Goal: Communication & Community: Share content

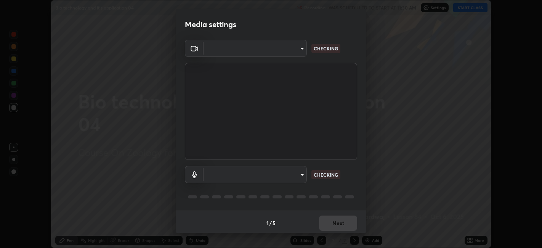
scroll to position [2, 0]
click at [359, 173] on div "​ NOT CONNECTED ​ NOT CONNECTED" at bounding box center [271, 123] width 191 height 171
click at [297, 170] on body "Erase all Bio technology and it's application 04 Recording WAS SCHEDULED TO STA…" at bounding box center [271, 124] width 542 height 248
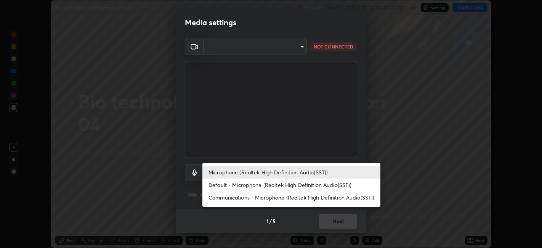
click at [302, 46] on div at bounding box center [271, 124] width 542 height 248
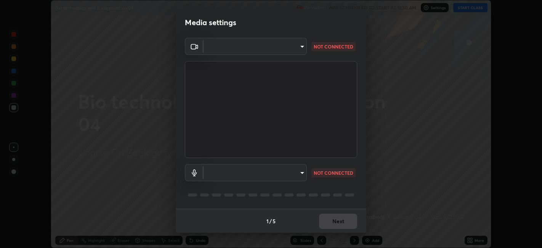
click at [303, 47] on body "Erase all Bio technology and it's application 04 Recording WAS SCHEDULED TO STA…" at bounding box center [271, 124] width 542 height 248
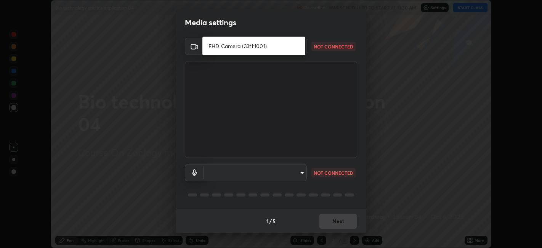
click at [293, 48] on li "FHD Camera (33f1:1001)" at bounding box center [254, 46] width 103 height 13
type input "94b978a136c3a90db85298deeff4fb4bad7e7c08f05714d3eadaed4e0ad3b19e"
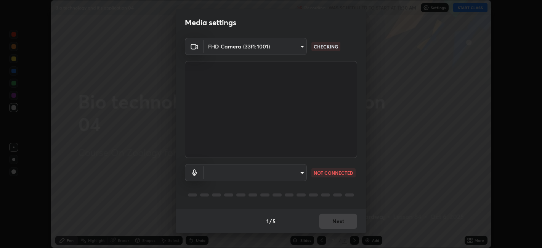
click at [303, 172] on body "Erase all Bio technology and it's application 04 Recording WAS SCHEDULED TO STA…" at bounding box center [271, 124] width 542 height 248
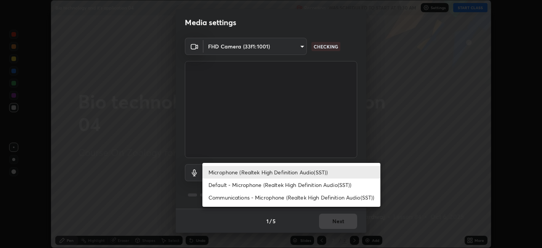
click at [323, 182] on li "Default - Microphone (Realtek High Definition Audio(SST))" at bounding box center [292, 185] width 178 height 13
type input "default"
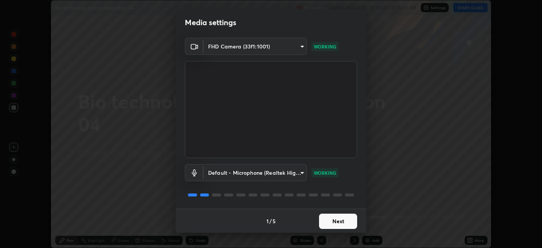
click at [343, 218] on button "Next" at bounding box center [338, 221] width 38 height 15
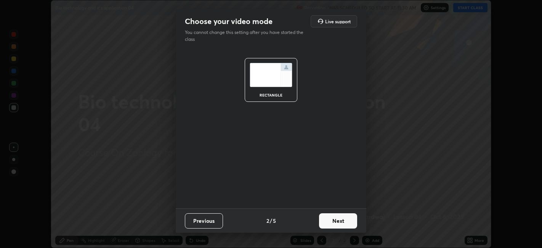
click at [356, 218] on button "Next" at bounding box center [338, 220] width 38 height 15
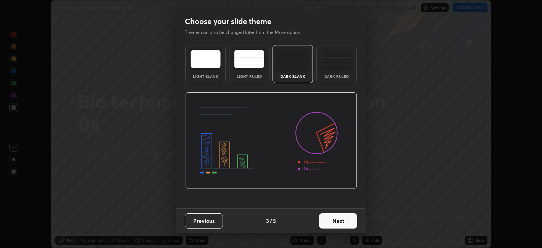
click at [356, 219] on button "Next" at bounding box center [338, 220] width 38 height 15
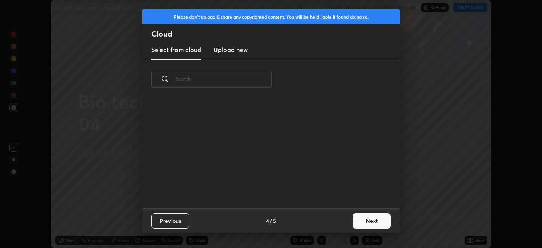
click at [362, 223] on button "Next" at bounding box center [372, 220] width 38 height 15
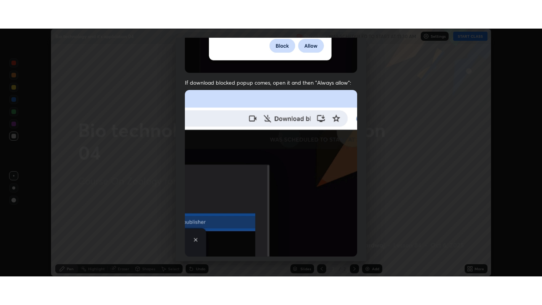
scroll to position [158, 0]
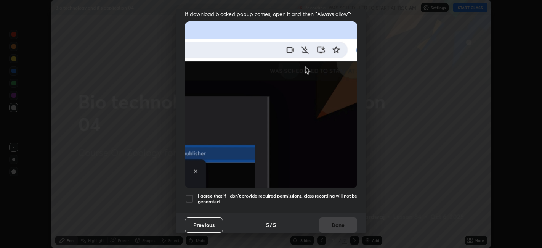
click at [191, 195] on div at bounding box center [189, 198] width 9 height 9
click at [333, 222] on button "Done" at bounding box center [338, 224] width 38 height 15
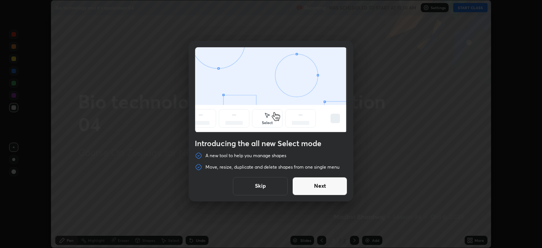
click at [339, 189] on button "Next" at bounding box center [320, 186] width 55 height 18
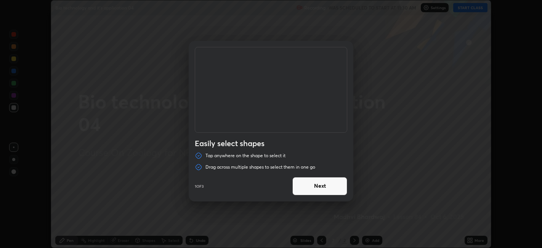
click at [339, 189] on button "Next" at bounding box center [320, 186] width 55 height 18
click at [343, 193] on button "Next" at bounding box center [320, 186] width 55 height 18
click at [347, 193] on button "Done" at bounding box center [320, 186] width 55 height 18
click at [345, 190] on div at bounding box center [271, 124] width 542 height 248
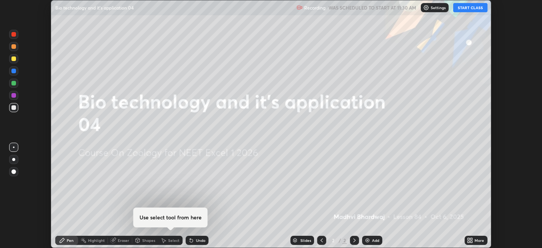
click at [468, 6] on button "START CLASS" at bounding box center [471, 7] width 34 height 9
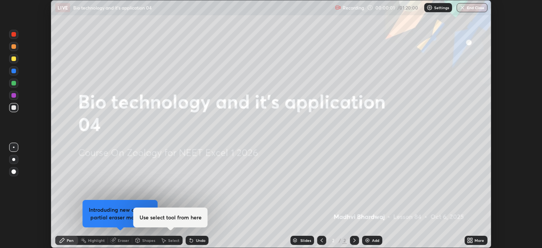
click at [472, 239] on icon at bounding box center [472, 239] width 2 height 2
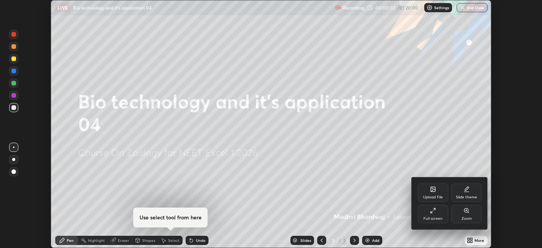
click at [442, 211] on div "Full screen" at bounding box center [433, 214] width 31 height 18
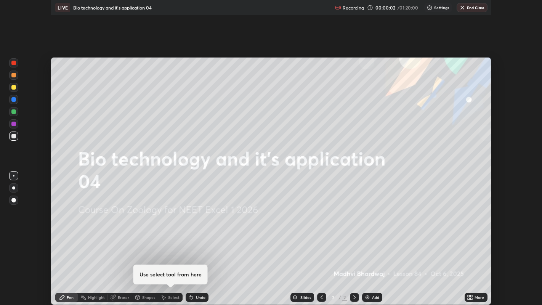
scroll to position [305, 542]
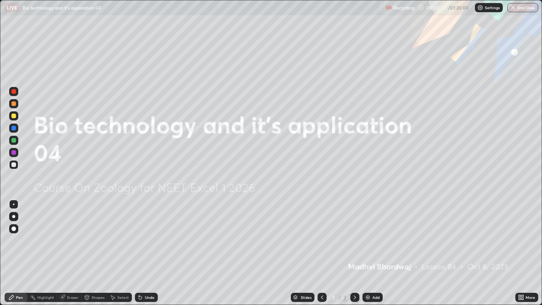
click at [381, 248] on div "Add" at bounding box center [373, 297] width 20 height 9
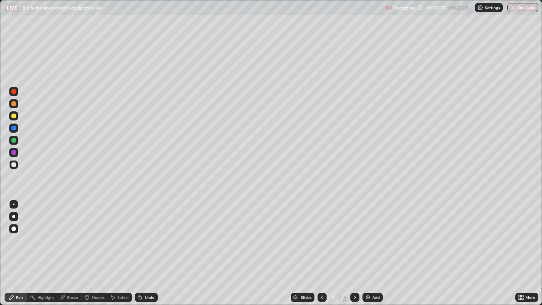
click at [16, 166] on div at bounding box center [13, 164] width 9 height 9
click at [18, 105] on div at bounding box center [13, 103] width 9 height 9
click at [14, 229] on div at bounding box center [13, 229] width 5 height 5
click at [14, 140] on div at bounding box center [13, 140] width 5 height 5
click at [16, 167] on div at bounding box center [13, 164] width 9 height 9
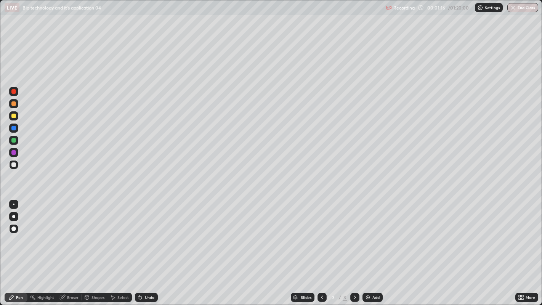
click at [14, 140] on div at bounding box center [13, 140] width 5 height 5
click at [14, 92] on div at bounding box center [13, 91] width 5 height 5
click at [13, 204] on div at bounding box center [14, 205] width 2 height 2
click at [148, 248] on div "Undo" at bounding box center [146, 297] width 23 height 9
click at [14, 103] on div at bounding box center [13, 103] width 5 height 5
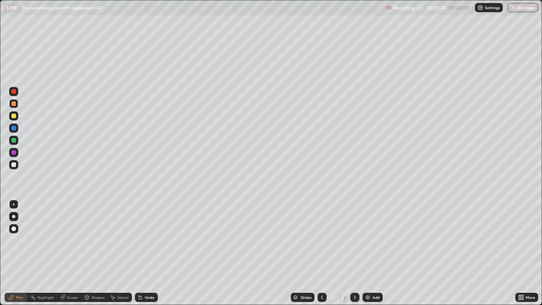
click at [18, 139] on div at bounding box center [13, 140] width 9 height 9
click at [14, 165] on div at bounding box center [13, 165] width 5 height 5
click at [17, 166] on div at bounding box center [13, 164] width 9 height 9
click at [156, 248] on div "Undo" at bounding box center [146, 297] width 23 height 9
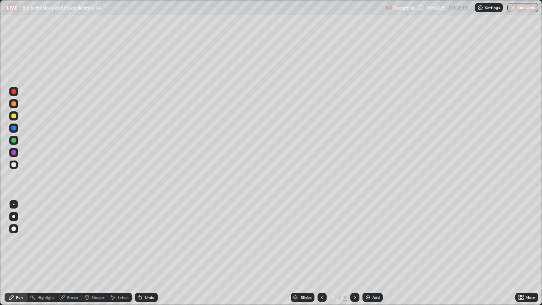
click at [152, 248] on div "Undo" at bounding box center [146, 297] width 23 height 9
click at [146, 248] on div "Undo" at bounding box center [150, 298] width 10 height 4
click at [145, 248] on div "Undo" at bounding box center [146, 297] width 23 height 9
click at [14, 116] on div at bounding box center [13, 116] width 5 height 5
click at [18, 103] on div at bounding box center [13, 103] width 9 height 9
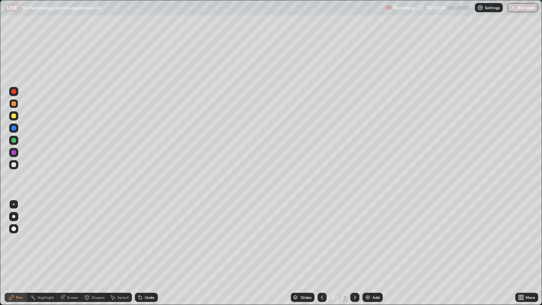
click at [13, 165] on div at bounding box center [13, 165] width 5 height 5
click at [13, 104] on div at bounding box center [13, 103] width 5 height 5
click at [14, 140] on div at bounding box center [13, 140] width 5 height 5
click at [14, 116] on div at bounding box center [13, 116] width 5 height 5
click at [14, 92] on div at bounding box center [13, 91] width 5 height 5
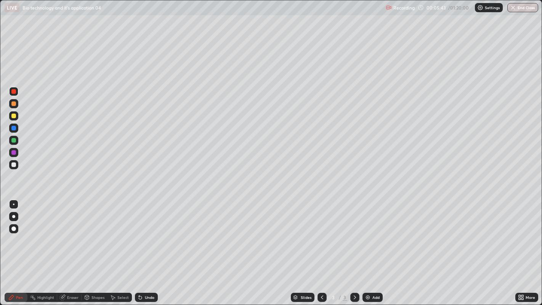
click at [154, 248] on div "Undo" at bounding box center [146, 297] width 23 height 9
click at [18, 166] on div at bounding box center [13, 164] width 9 height 9
click at [153, 248] on div "Undo" at bounding box center [150, 298] width 10 height 4
click at [374, 248] on div "Add" at bounding box center [373, 297] width 20 height 9
click at [18, 166] on div at bounding box center [13, 164] width 9 height 9
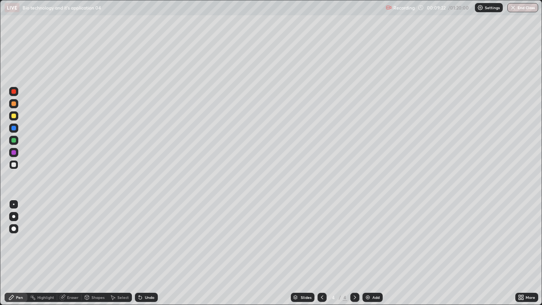
click at [155, 248] on div "Undo" at bounding box center [146, 297] width 23 height 9
click at [376, 248] on div "Add" at bounding box center [373, 297] width 20 height 9
click at [16, 93] on div at bounding box center [13, 91] width 9 height 9
click at [18, 116] on div at bounding box center [13, 115] width 9 height 9
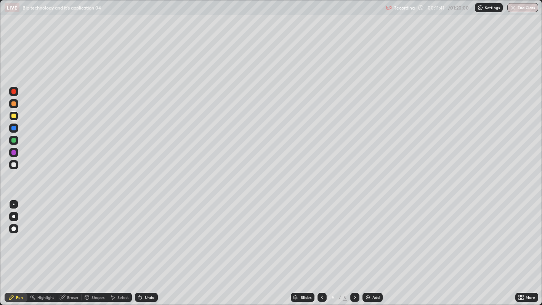
click at [16, 166] on div at bounding box center [13, 165] width 5 height 5
click at [14, 92] on div at bounding box center [13, 91] width 5 height 5
click at [15, 117] on div at bounding box center [13, 116] width 5 height 5
click at [16, 130] on div at bounding box center [13, 128] width 9 height 9
click at [14, 92] on div at bounding box center [13, 91] width 5 height 5
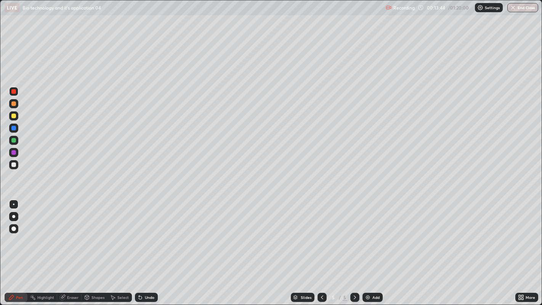
click at [17, 117] on div at bounding box center [13, 115] width 9 height 9
click at [373, 248] on div "Add" at bounding box center [376, 298] width 7 height 4
click at [16, 165] on div at bounding box center [13, 165] width 5 height 5
click at [514, 7] on img "button" at bounding box center [513, 8] width 6 height 6
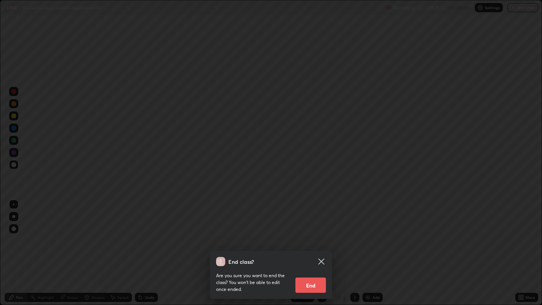
click at [315, 248] on button "End" at bounding box center [311, 285] width 31 height 15
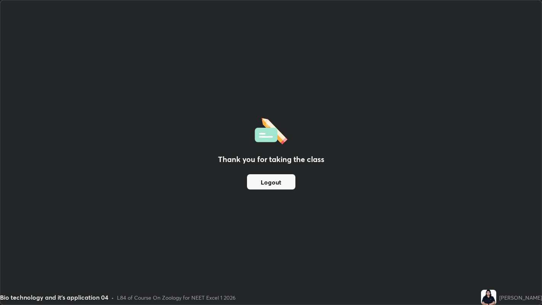
click at [252, 188] on button "Logout" at bounding box center [271, 181] width 48 height 15
click at [274, 183] on button "Logout" at bounding box center [271, 181] width 48 height 15
